Goal: Transaction & Acquisition: Purchase product/service

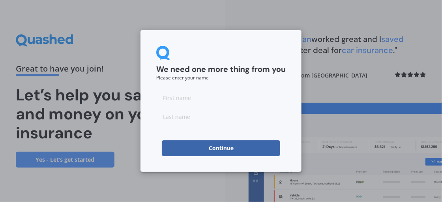
click at [232, 145] on button "Continue" at bounding box center [221, 148] width 119 height 16
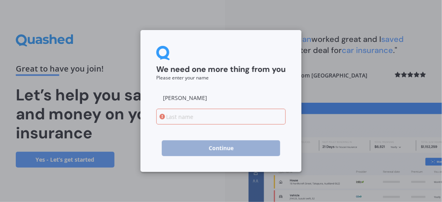
type input "[PERSON_NAME]"
click at [186, 119] on input at bounding box center [221, 117] width 130 height 16
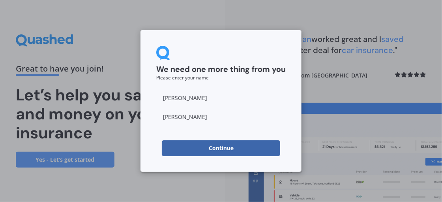
type input "[PERSON_NAME]"
click at [231, 145] on button "Continue" at bounding box center [221, 148] width 119 height 16
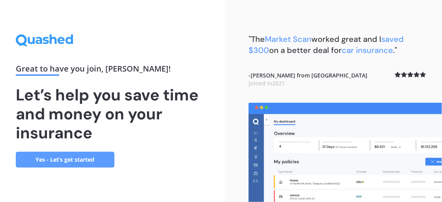
click at [58, 157] on link "Yes - Let’s get started" at bounding box center [65, 160] width 99 height 16
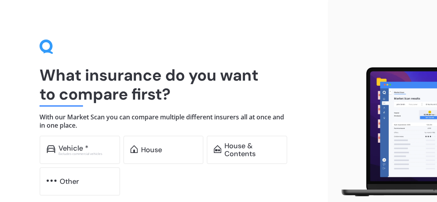
scroll to position [40, 0]
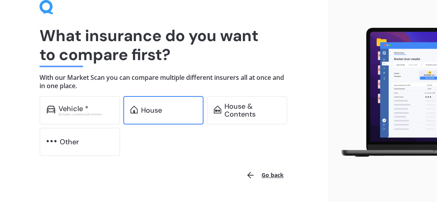
click at [168, 108] on div "House" at bounding box center [168, 110] width 55 height 8
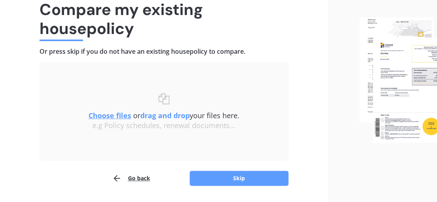
scroll to position [89, 0]
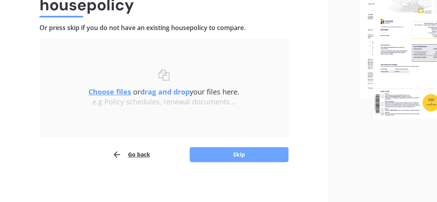
click at [250, 149] on button "Skip" at bounding box center [239, 154] width 99 height 15
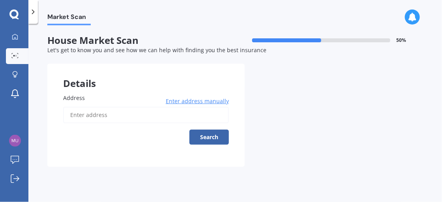
click at [79, 111] on input "Address" at bounding box center [146, 115] width 166 height 17
type input "[STREET_ADDRESS]"
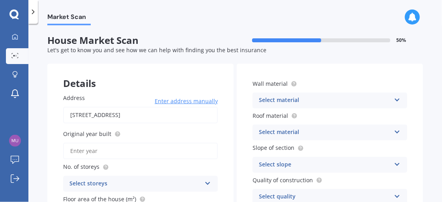
click at [88, 150] on input "Original year built" at bounding box center [140, 151] width 155 height 17
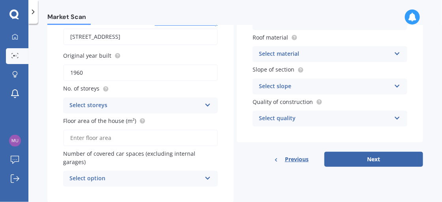
scroll to position [79, 0]
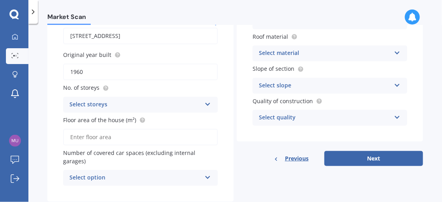
type input "1960"
click at [205, 105] on div "Select storeys 1 2 3 4 5+" at bounding box center [140, 105] width 155 height 16
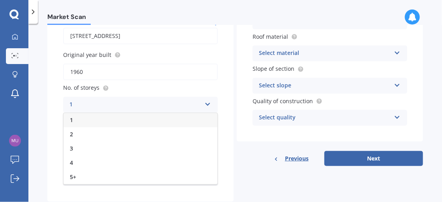
drag, startPoint x: 85, startPoint y: 117, endPoint x: 117, endPoint y: 116, distance: 31.6
click at [86, 117] on div "1" at bounding box center [141, 120] width 154 height 14
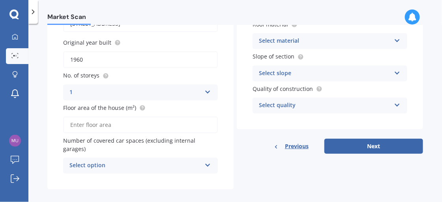
scroll to position [98, 0]
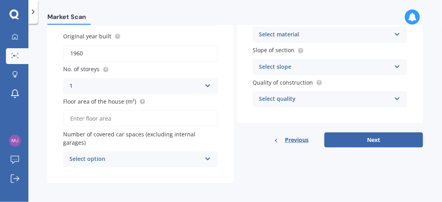
click at [112, 117] on input "Floor area of the house (m²)" at bounding box center [140, 118] width 155 height 17
type input "80"
click at [205, 156] on icon at bounding box center [208, 157] width 7 height 6
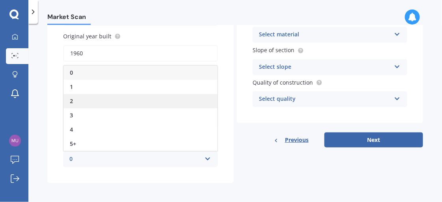
click at [90, 98] on div "2" at bounding box center [141, 101] width 154 height 14
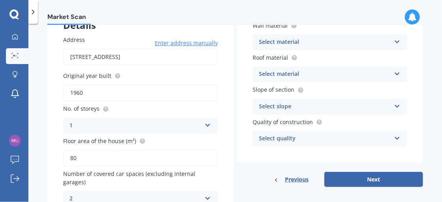
scroll to position [19, 0]
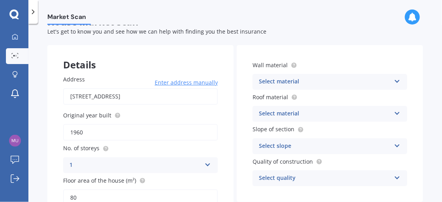
click at [394, 78] on icon at bounding box center [397, 80] width 7 height 6
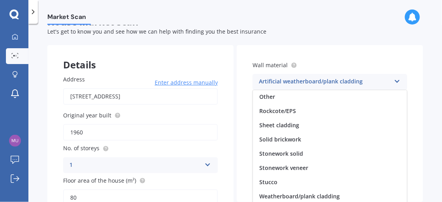
scroll to position [58, 0]
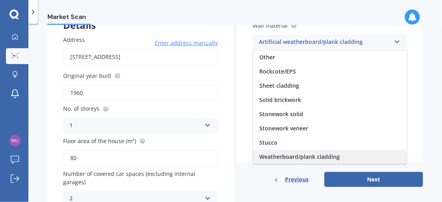
click at [316, 154] on span "Weatherboard/plank cladding" at bounding box center [300, 157] width 81 height 8
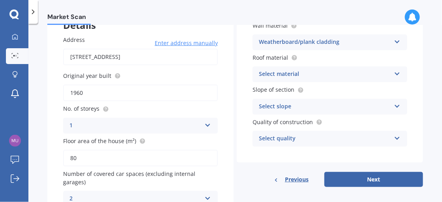
click at [394, 73] on icon at bounding box center [397, 73] width 7 height 6
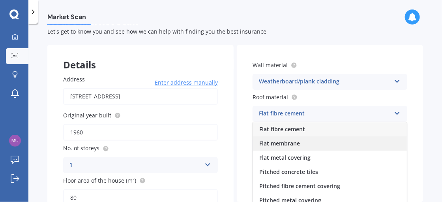
scroll to position [29, 0]
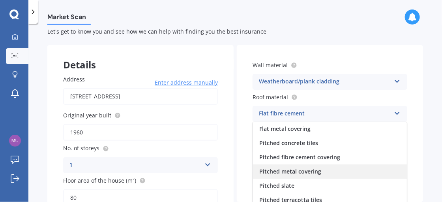
click at [305, 171] on span "Pitched metal covering" at bounding box center [291, 171] width 62 height 8
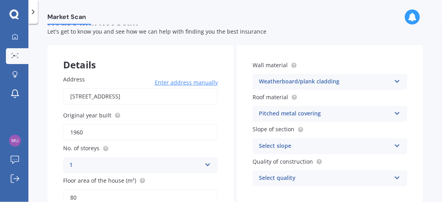
click at [397, 145] on icon at bounding box center [397, 144] width 7 height 6
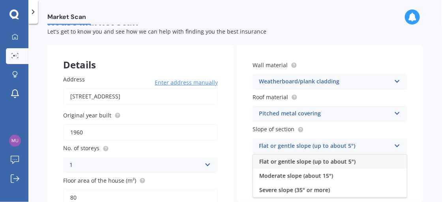
click at [305, 162] on span "Flat or gentle slope (up to about 5°)" at bounding box center [308, 162] width 96 height 8
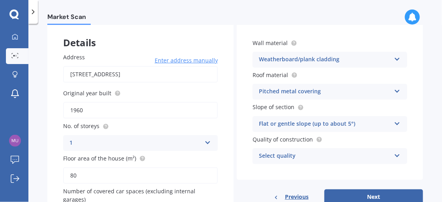
scroll to position [58, 0]
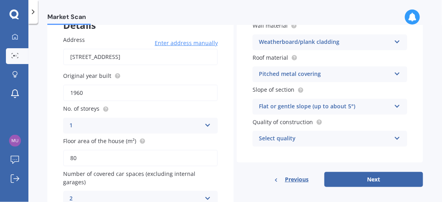
click at [394, 137] on icon at bounding box center [397, 137] width 7 height 6
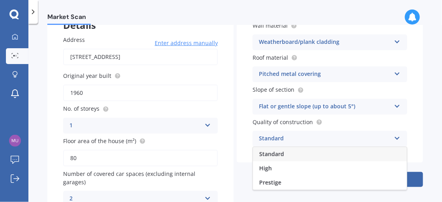
click at [283, 154] on div "Standard" at bounding box center [330, 154] width 154 height 14
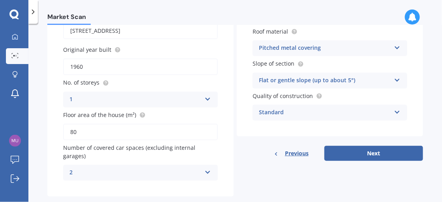
scroll to position [98, 0]
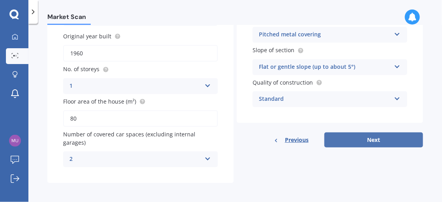
click at [365, 143] on button "Next" at bounding box center [374, 139] width 99 height 15
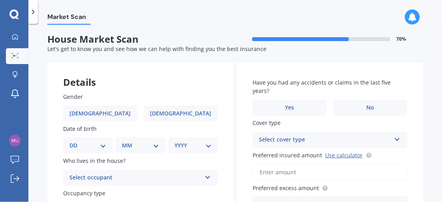
scroll to position [0, 0]
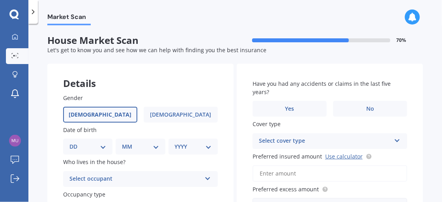
click at [92, 113] on label "[DEMOGRAPHIC_DATA]" at bounding box center [100, 115] width 74 height 16
click at [0, 0] on input "[DEMOGRAPHIC_DATA]" at bounding box center [0, 0] width 0 height 0
click at [99, 146] on select "DD 01 02 03 04 05 06 07 08 09 10 11 12 13 14 15 16 17 18 19 20 21 22 23 24 25 2…" at bounding box center [88, 146] width 37 height 9
click at [75, 142] on select "DD 01 02 03 04 05 06 07 08 09 10 11 12 13 14 15 16 17 18 19 20 21 22 23 24 25 2…" at bounding box center [88, 146] width 37 height 9
click at [154, 147] on select "MM 01 02 03 04 05 06 07 08 09 10 11 12" at bounding box center [142, 146] width 34 height 9
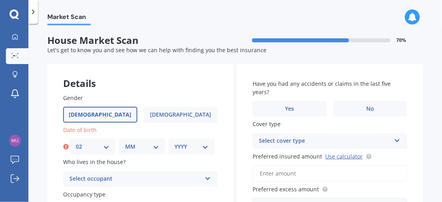
click at [102, 146] on select "DD 01 02 03 04 05 06 07 08 09 10 11 12 13 14 15 16 17 18 19 20 21 22 23 24 25 2…" at bounding box center [93, 146] width 34 height 9
select select "08"
click at [76, 142] on select "DD 01 02 03 04 05 06 07 08 09 10 11 12 13 14 15 16 17 18 19 20 21 22 23 24 25 2…" at bounding box center [93, 146] width 34 height 9
click at [153, 146] on select "MM 01 02 03 04 05 06 07 08 09 10 11 12" at bounding box center [142, 146] width 34 height 9
select select "02"
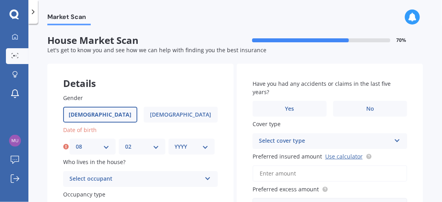
click at [125, 142] on select "MM 01 02 03 04 05 06 07 08 09 10 11 12" at bounding box center [142, 146] width 34 height 9
click at [201, 148] on select "YYYY 2009 2008 2007 2006 2005 2004 2003 2002 2001 2000 1999 1998 1997 1996 1995…" at bounding box center [192, 146] width 34 height 9
select select "1947"
click at [175, 142] on select "YYYY 2009 2008 2007 2006 2005 2004 2003 2002 2001 2000 1999 1998 1997 1996 1995…" at bounding box center [192, 146] width 34 height 9
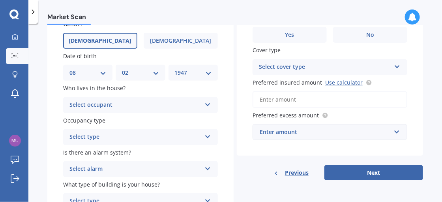
scroll to position [79, 0]
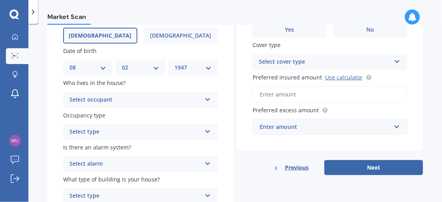
click at [207, 100] on icon at bounding box center [208, 98] width 7 height 6
click at [94, 119] on div "Owner" at bounding box center [141, 115] width 154 height 14
click at [207, 131] on icon at bounding box center [208, 130] width 7 height 6
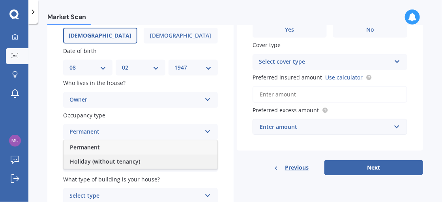
click at [102, 161] on span "Holiday (without tenancy)" at bounding box center [105, 162] width 70 height 8
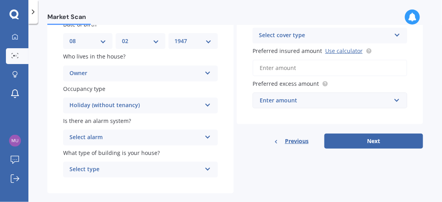
scroll to position [117, 0]
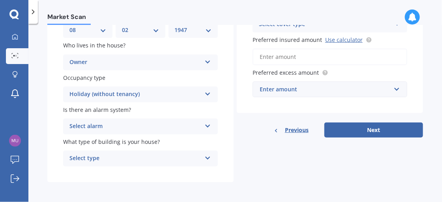
click at [206, 123] on icon at bounding box center [208, 125] width 7 height 6
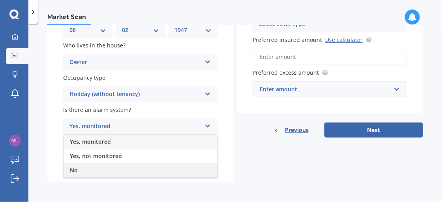
click at [82, 171] on div "No" at bounding box center [141, 170] width 154 height 14
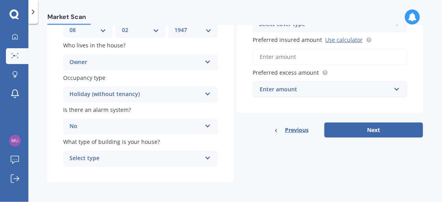
click at [206, 154] on icon at bounding box center [208, 157] width 7 height 6
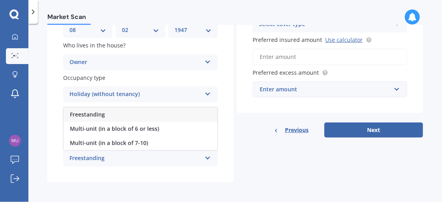
click at [130, 114] on div "Freestanding" at bounding box center [141, 114] width 154 height 14
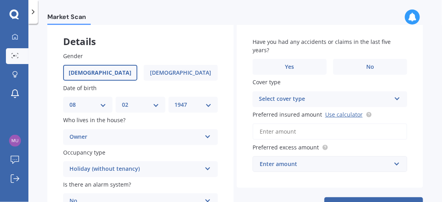
scroll to position [0, 0]
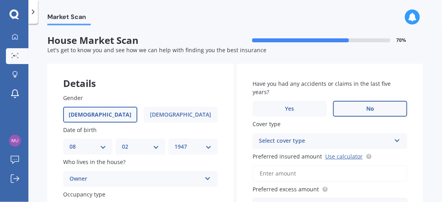
click at [377, 113] on label "No" at bounding box center [370, 109] width 74 height 16
click at [0, 0] on input "No" at bounding box center [0, 0] width 0 height 0
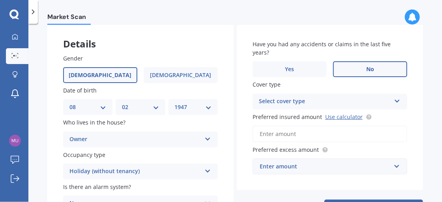
scroll to position [79, 0]
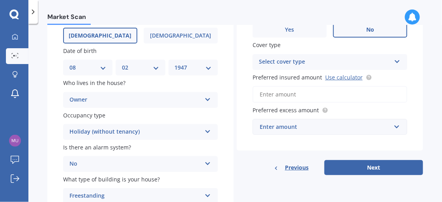
click at [394, 60] on icon at bounding box center [397, 60] width 7 height 6
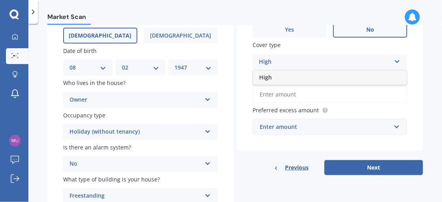
click at [390, 58] on div "High High" at bounding box center [330, 62] width 155 height 16
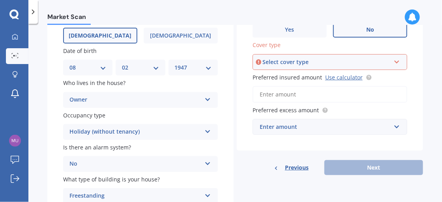
click at [394, 59] on icon at bounding box center [397, 61] width 7 height 6
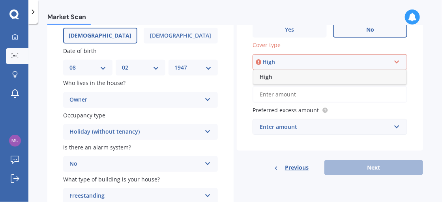
click at [317, 73] on div "High" at bounding box center [330, 77] width 153 height 14
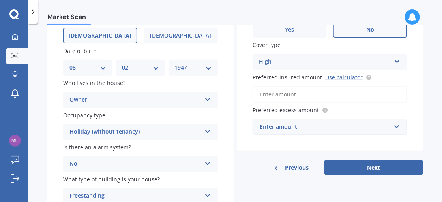
click at [397, 60] on icon at bounding box center [397, 60] width 7 height 6
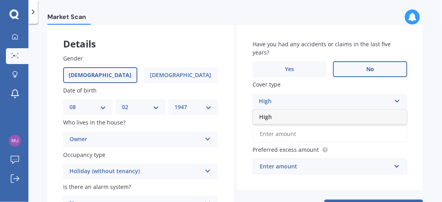
scroll to position [38, 0]
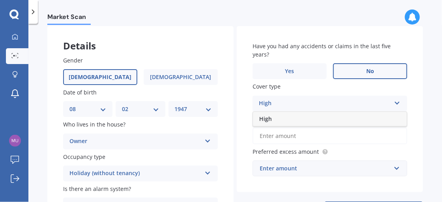
click at [312, 119] on div "High" at bounding box center [330, 119] width 154 height 14
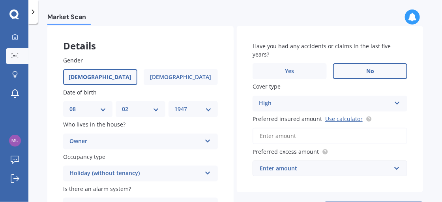
drag, startPoint x: 301, startPoint y: 135, endPoint x: 279, endPoint y: 134, distance: 21.7
click at [279, 134] on input "Preferred insured amount Use calculator" at bounding box center [330, 136] width 155 height 17
paste input "$325,725"
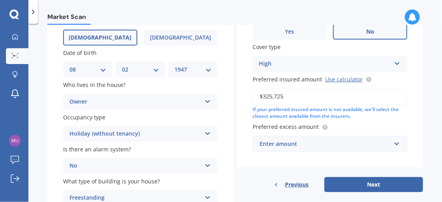
scroll to position [117, 0]
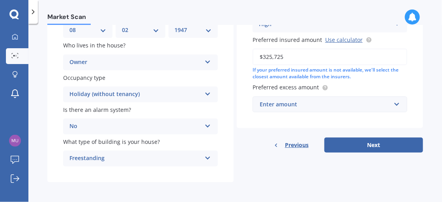
type input "$325,725"
click at [393, 102] on input "text" at bounding box center [328, 104] width 148 height 15
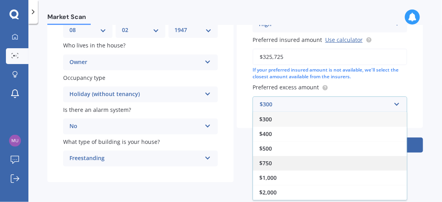
click at [279, 163] on div "$750" at bounding box center [330, 163] width 154 height 15
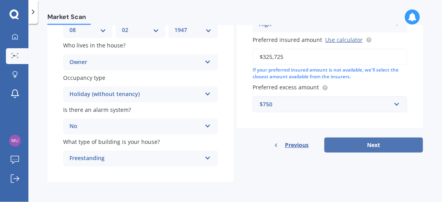
click at [391, 144] on button "Next" at bounding box center [374, 144] width 99 height 15
select select "08"
select select "02"
select select "1947"
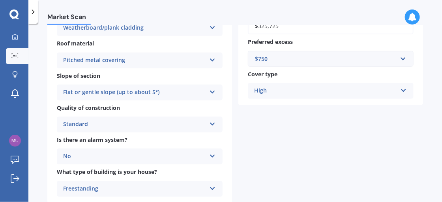
scroll to position [237, 0]
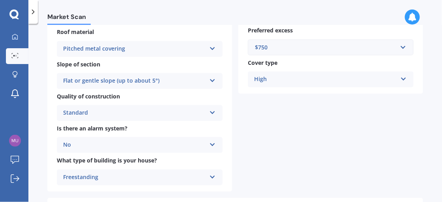
click at [403, 77] on icon at bounding box center [404, 78] width 7 height 6
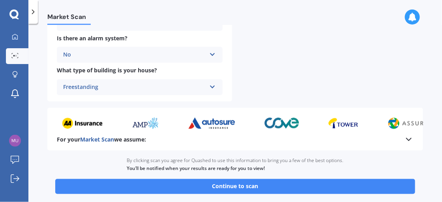
scroll to position [356, 0]
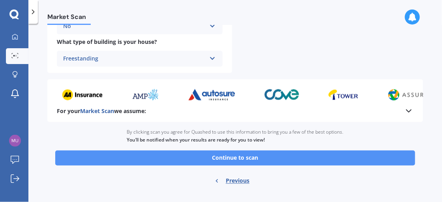
click at [241, 155] on button "Continue to scan" at bounding box center [235, 158] width 360 height 15
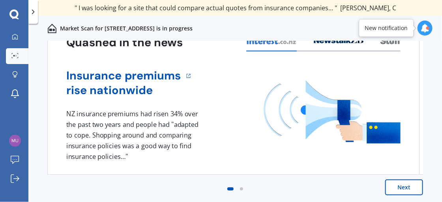
scroll to position [47, 0]
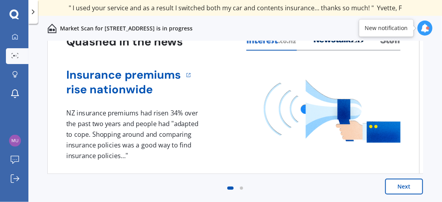
click at [401, 185] on button "Next" at bounding box center [405, 187] width 38 height 16
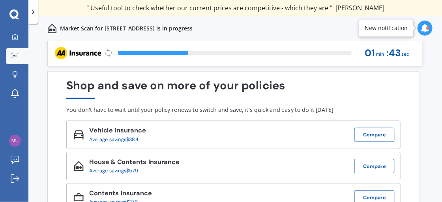
scroll to position [0, 0]
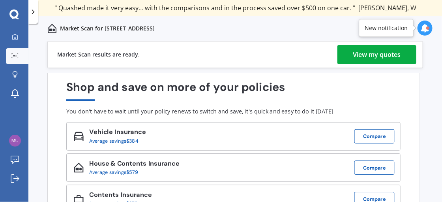
click at [367, 52] on div "View my quotes" at bounding box center [378, 54] width 48 height 19
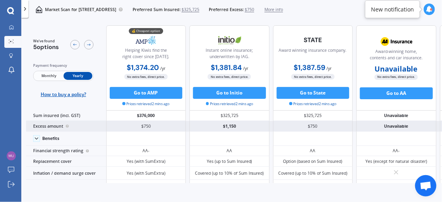
drag, startPoint x: 377, startPoint y: 118, endPoint x: 406, endPoint y: 131, distance: 31.1
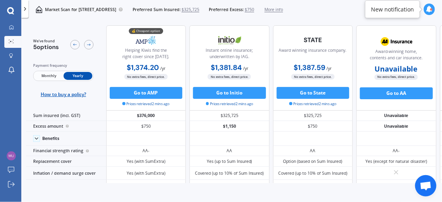
click at [254, 8] on span "$750" at bounding box center [249, 10] width 9 height 6
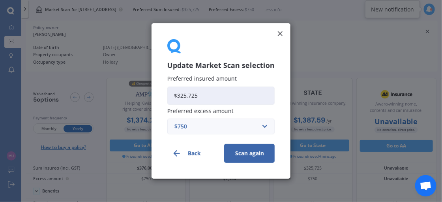
click at [283, 32] on icon at bounding box center [281, 34] width 8 height 8
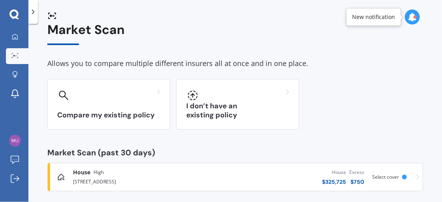
scroll to position [19, 0]
